Goal: Task Accomplishment & Management: Manage account settings

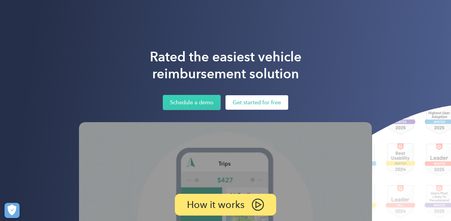
click at [267, 101] on link "Get started for free" at bounding box center [257, 102] width 63 height 14
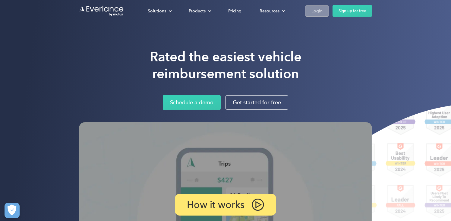
click at [318, 11] on div "Login" at bounding box center [317, 11] width 11 height 8
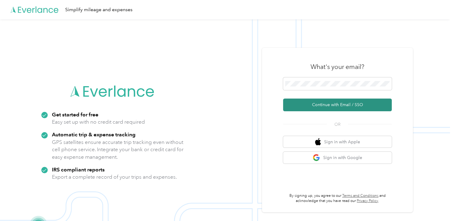
click at [330, 107] on button "Continue with Email / SSO" at bounding box center [337, 104] width 109 height 13
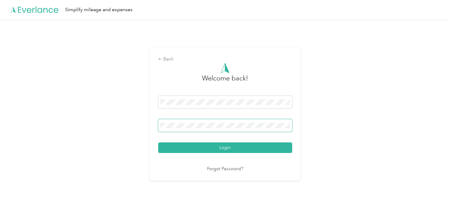
click at [158, 142] on button "Login" at bounding box center [225, 147] width 134 height 11
